Goal: Task Accomplishment & Management: Use online tool/utility

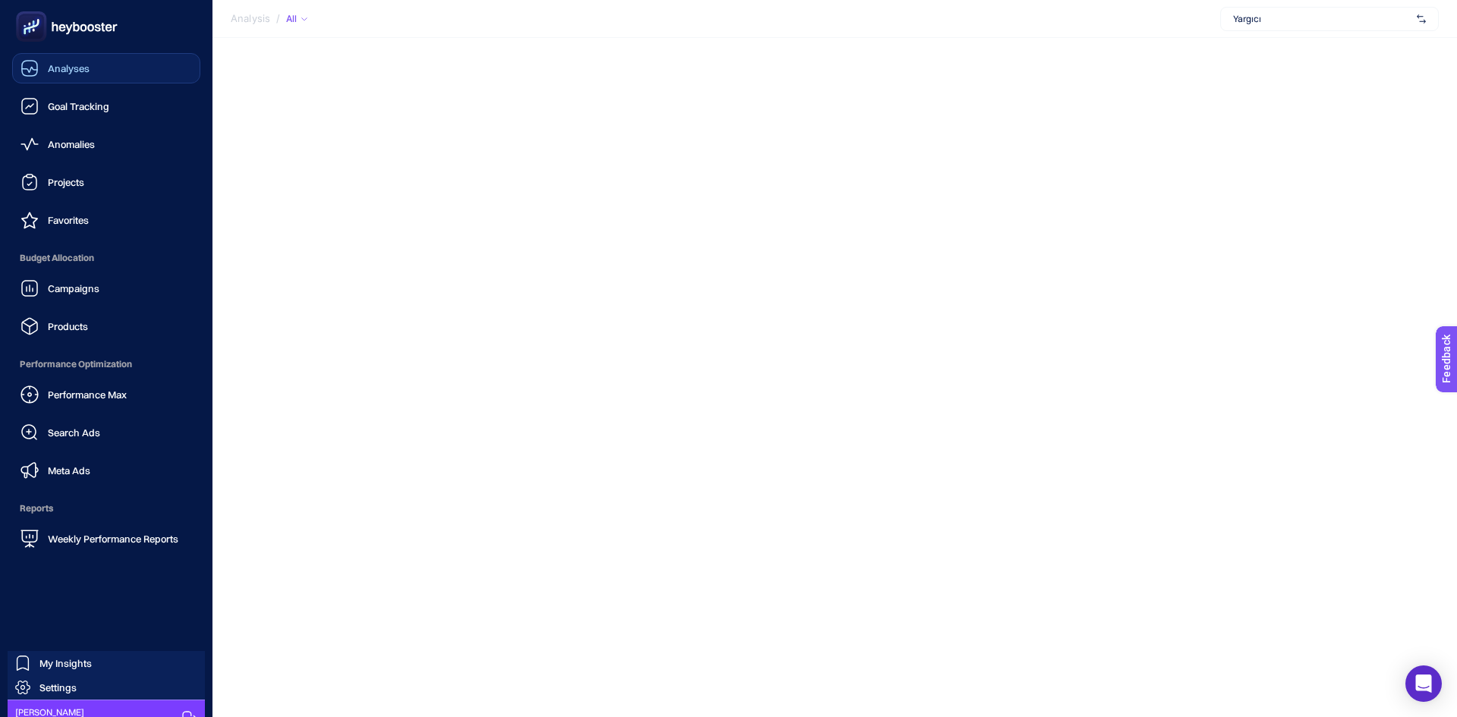
click at [42, 66] on div "Analyses" at bounding box center [54, 68] width 69 height 18
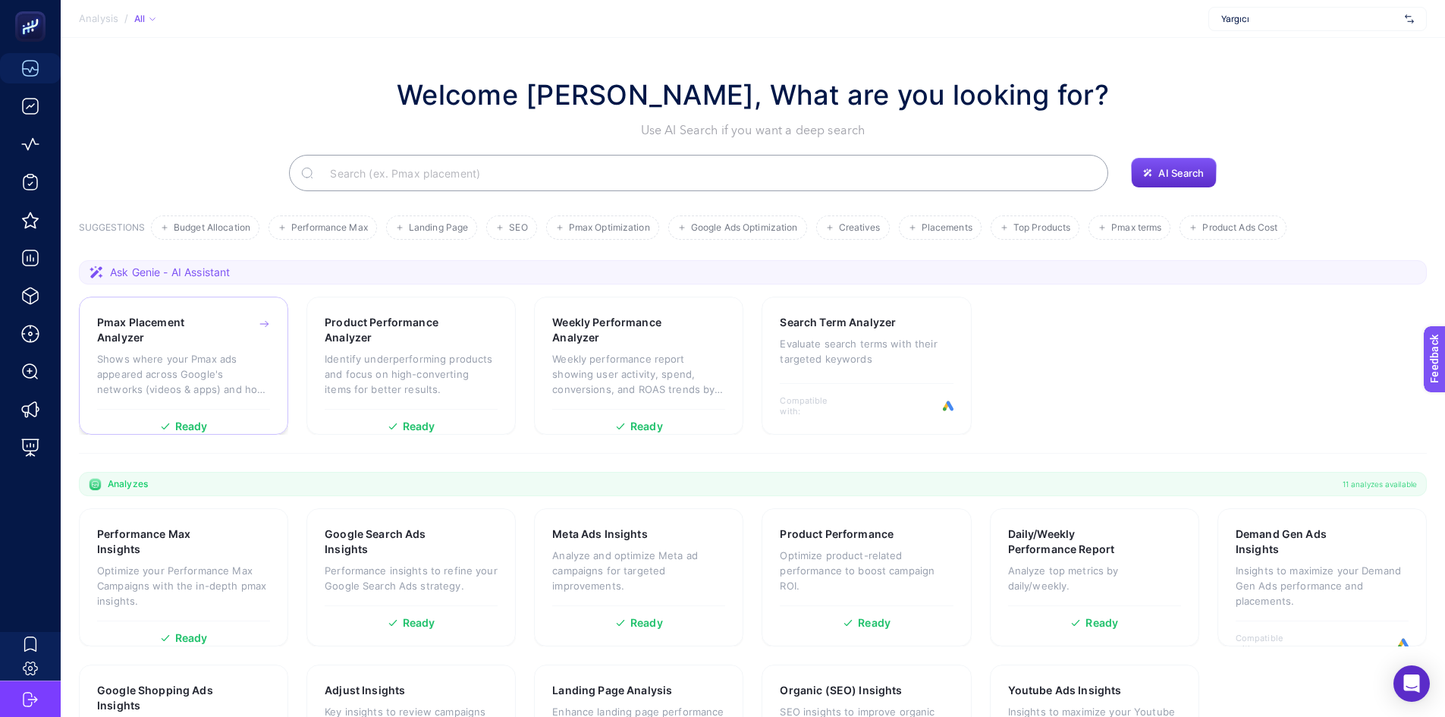
click at [203, 356] on p "Shows where your Pmax ads appeared across Google's networks (videos & apps) and…" at bounding box center [183, 374] width 173 height 46
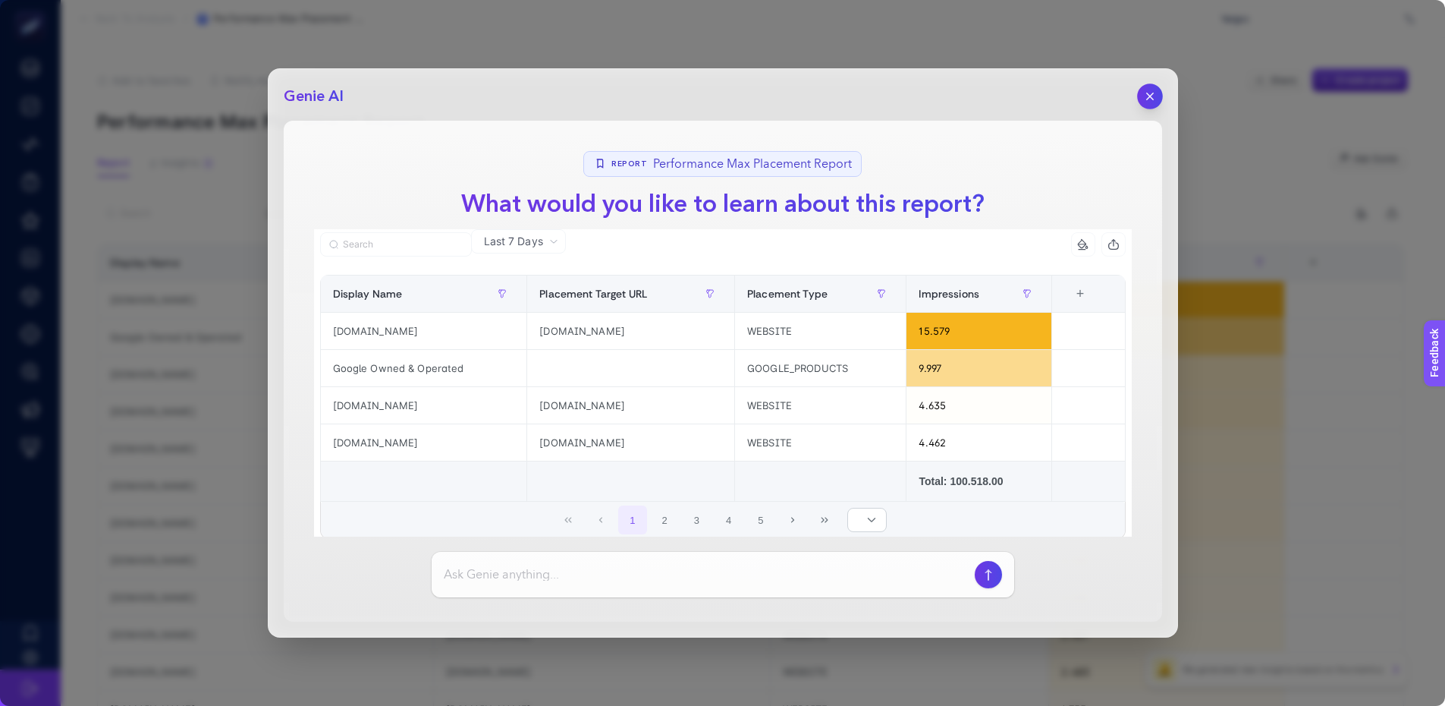
click at [1147, 84] on button "button" at bounding box center [1150, 96] width 26 height 26
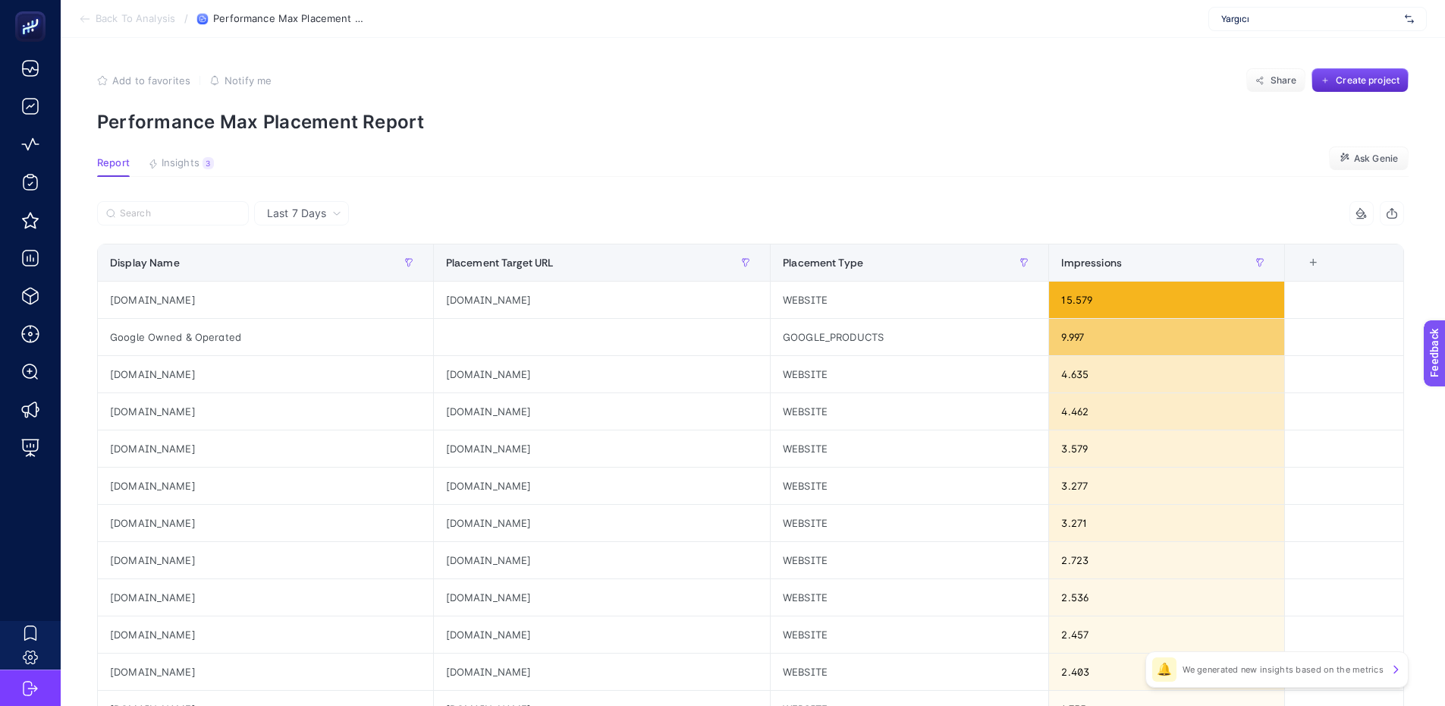
click at [200, 151] on article "Add to favorites false Notify me Share Create project Performance Max Placement…" at bounding box center [753, 631] width 1385 height 1186
click at [197, 156] on article "Add to favorites false Notify me Share Create project Performance Max Placement…" at bounding box center [753, 631] width 1385 height 1186
click at [196, 156] on article "Add to favorites false Notify me Share Create project Performance Max Placement…" at bounding box center [753, 631] width 1385 height 1186
click at [205, 167] on div "3" at bounding box center [208, 163] width 11 height 12
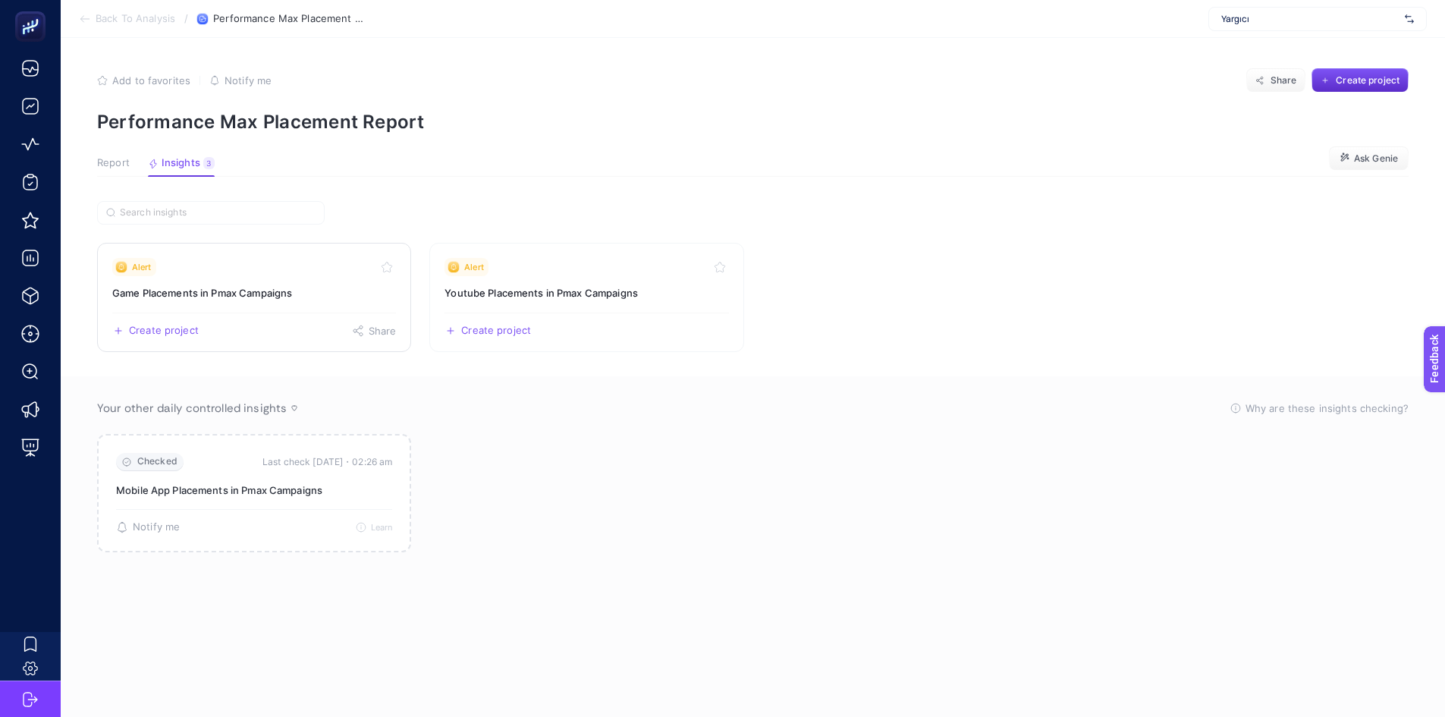
click at [341, 288] on h3 "Game Placements in Pmax Campaigns" at bounding box center [254, 292] width 284 height 15
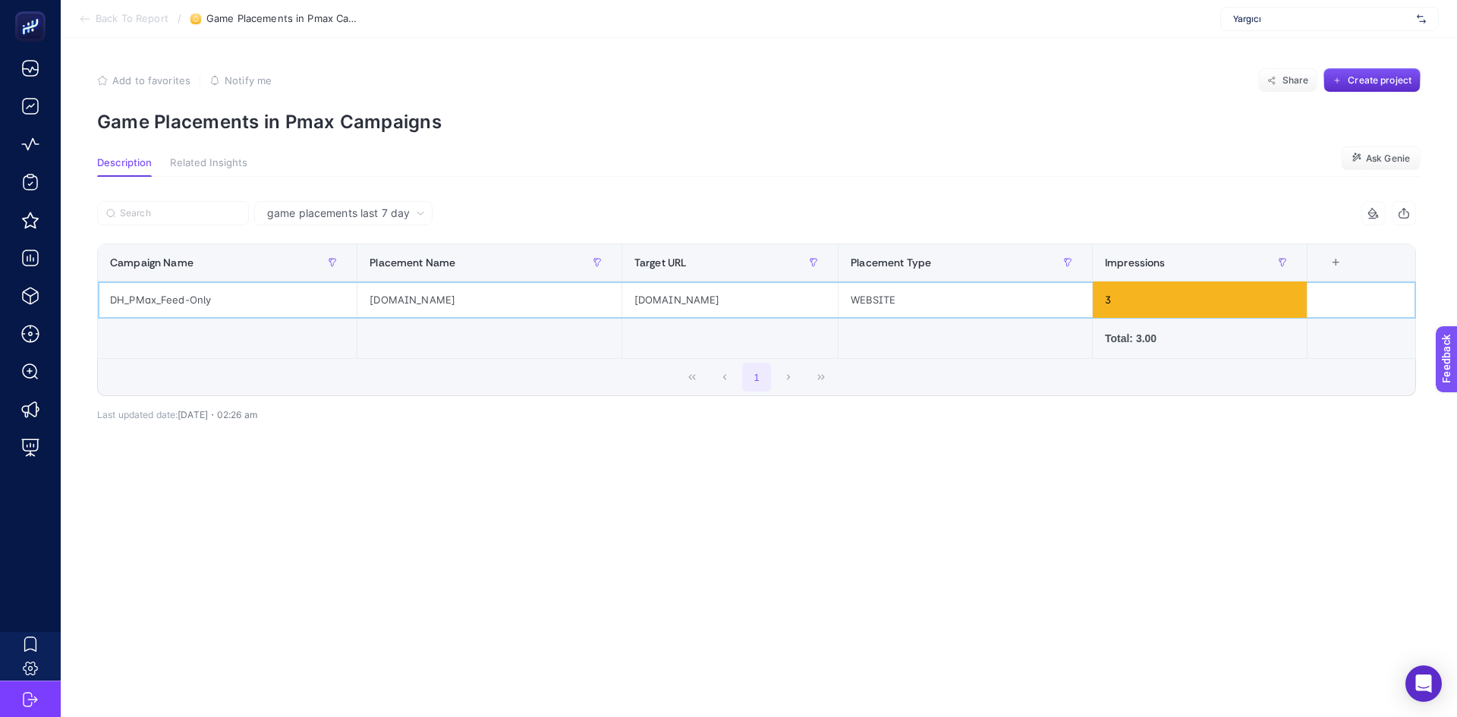
drag, startPoint x: 719, startPoint y: 294, endPoint x: 726, endPoint y: 293, distance: 7.7
click at [726, 293] on div "[DOMAIN_NAME]" at bounding box center [729, 299] width 215 height 36
drag, startPoint x: 504, startPoint y: 304, endPoint x: 361, endPoint y: 313, distance: 142.9
click at [361, 313] on div "[DOMAIN_NAME]" at bounding box center [489, 299] width 264 height 36
copy div "[DOMAIN_NAME]"
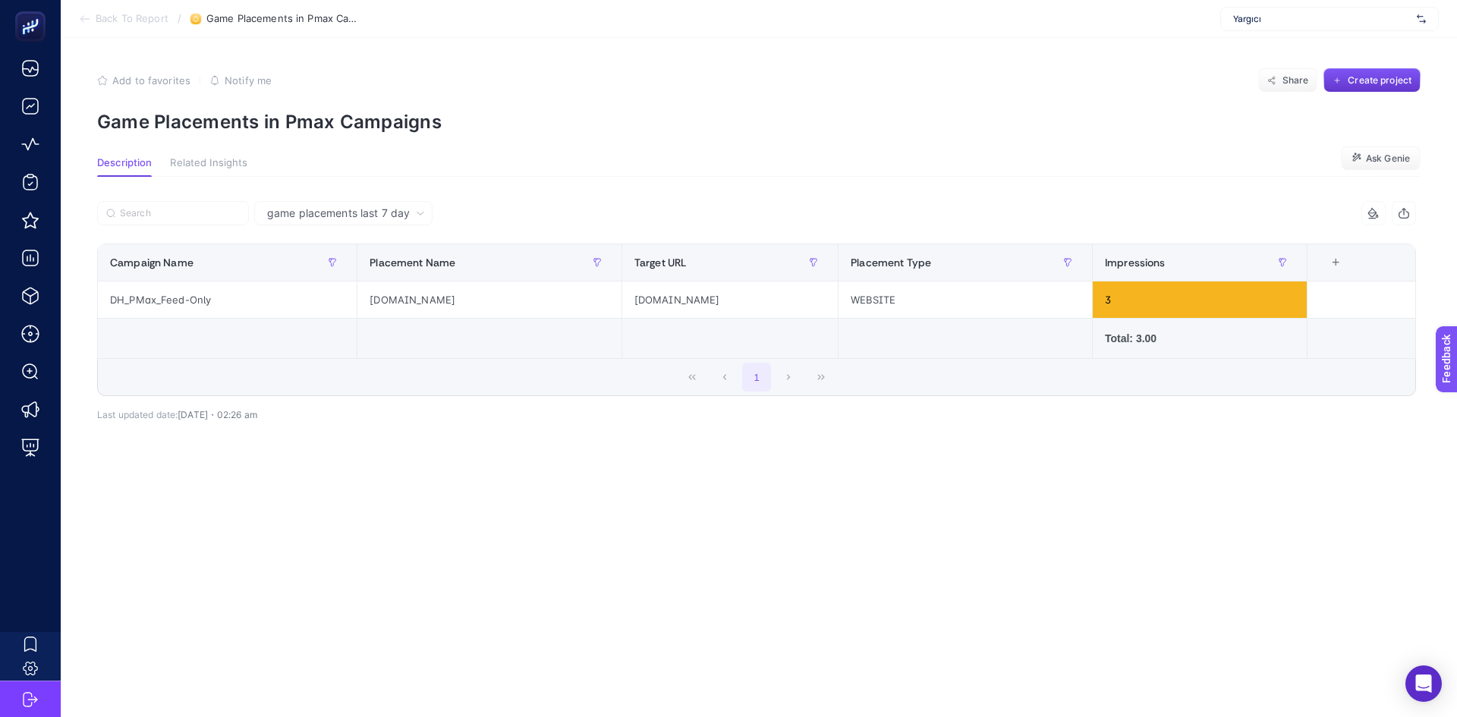
click at [1377, 80] on span "Create project" at bounding box center [1380, 80] width 64 height 12
